Goal: Navigation & Orientation: Find specific page/section

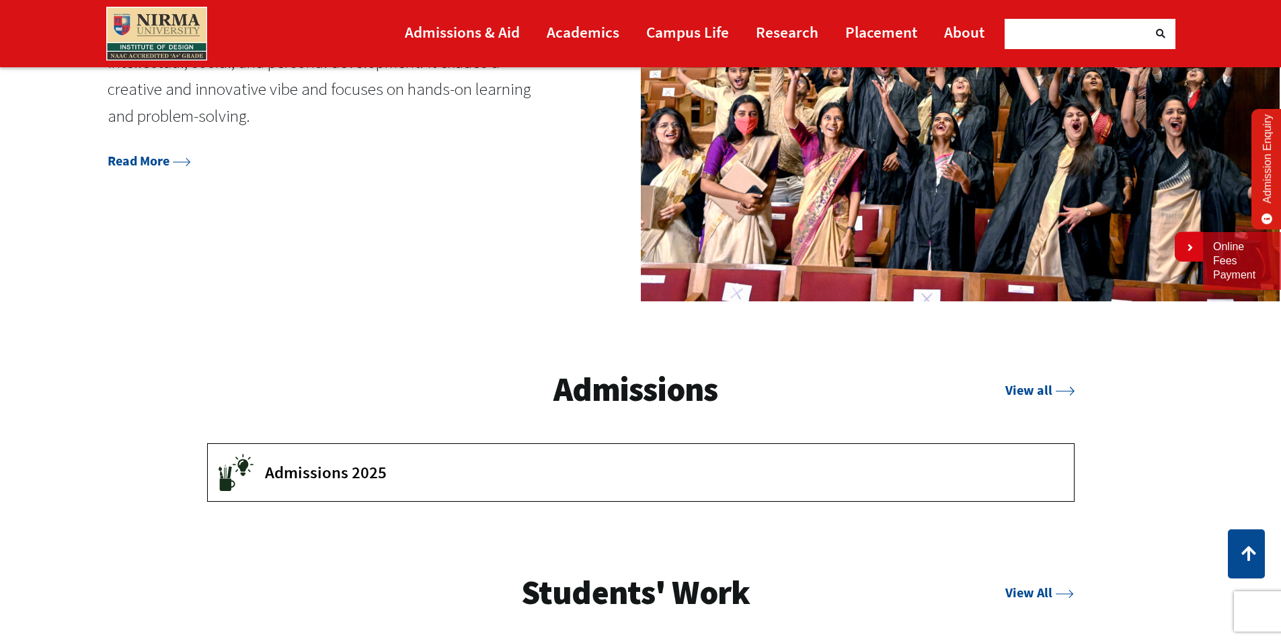
scroll to position [2290, 0]
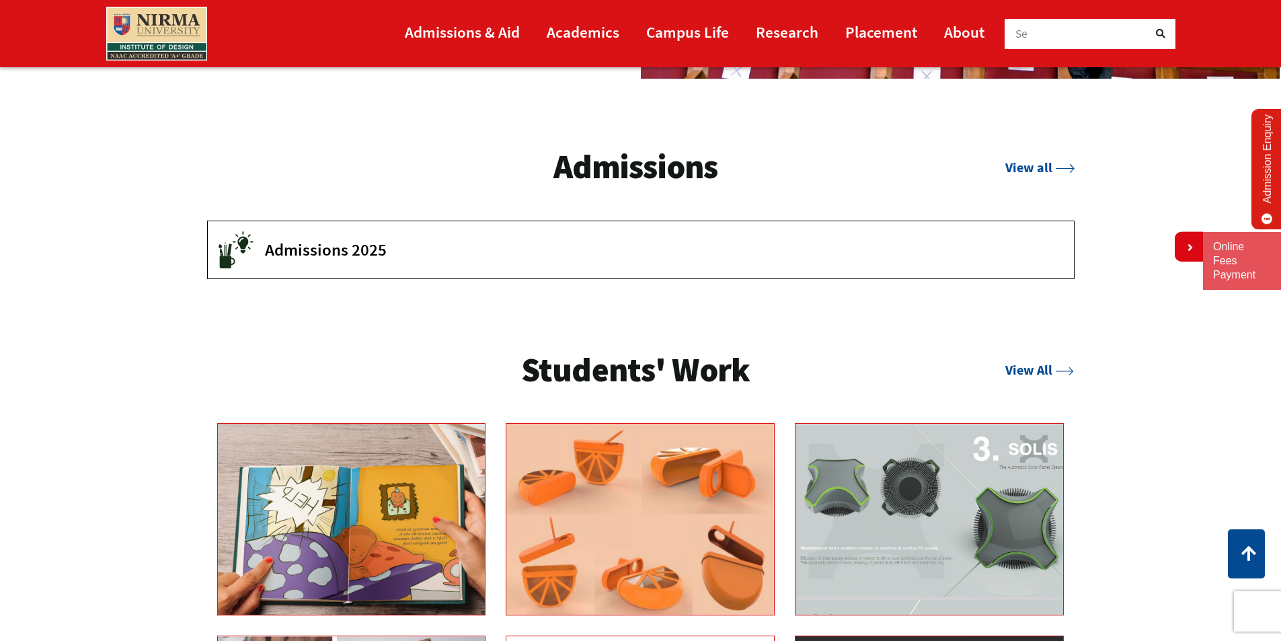
click at [354, 270] on button "Admissions 2025" at bounding box center [641, 249] width 866 height 57
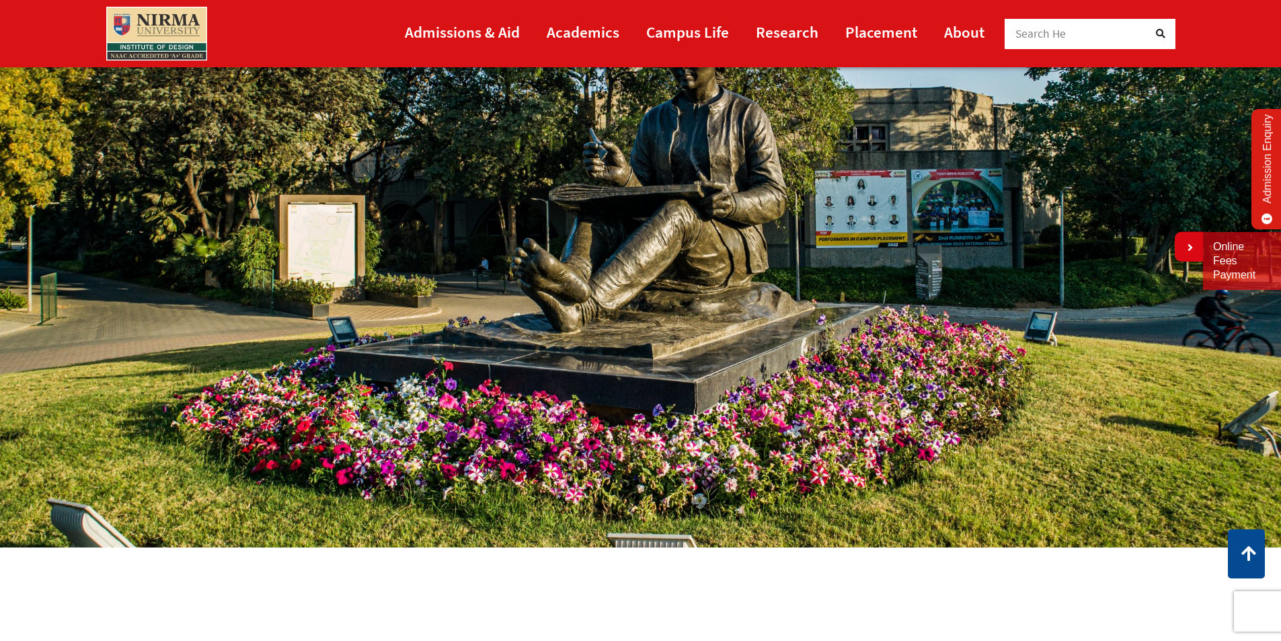
scroll to position [3, 0]
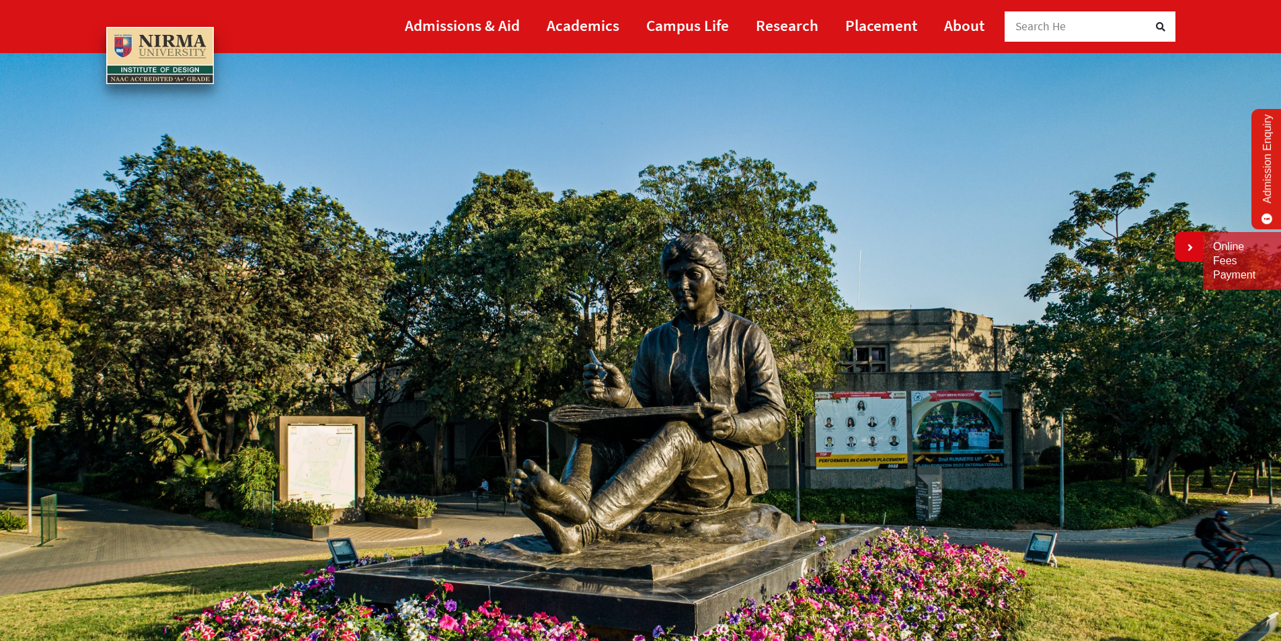
click at [752, 26] on li "Research" at bounding box center [787, 26] width 89 height 53
click at [761, 27] on link "Research" at bounding box center [787, 25] width 63 height 30
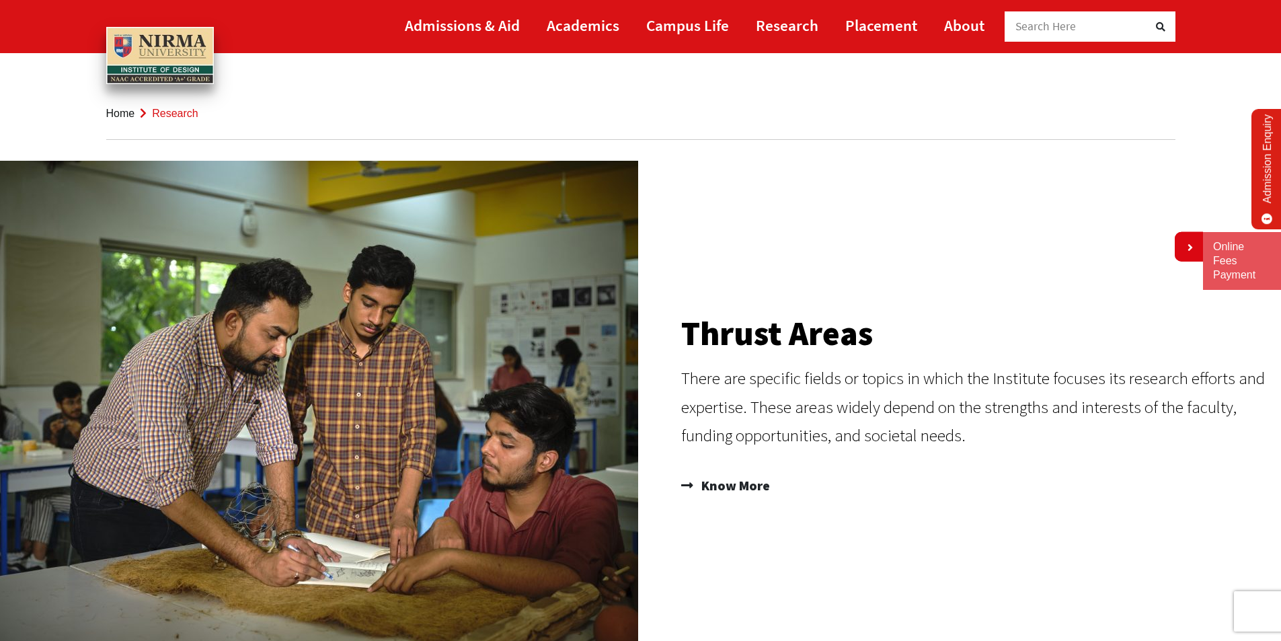
click at [120, 109] on link "Home" at bounding box center [120, 113] width 29 height 11
